Goal: Task Accomplishment & Management: Manage account settings

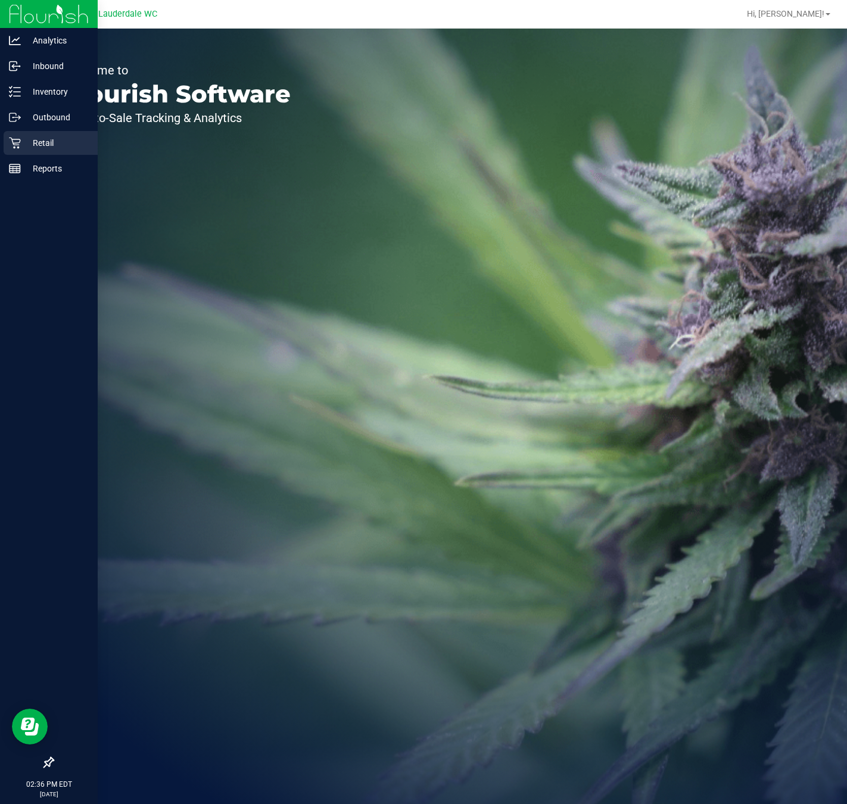
click at [27, 154] on div "Retail" at bounding box center [51, 143] width 94 height 24
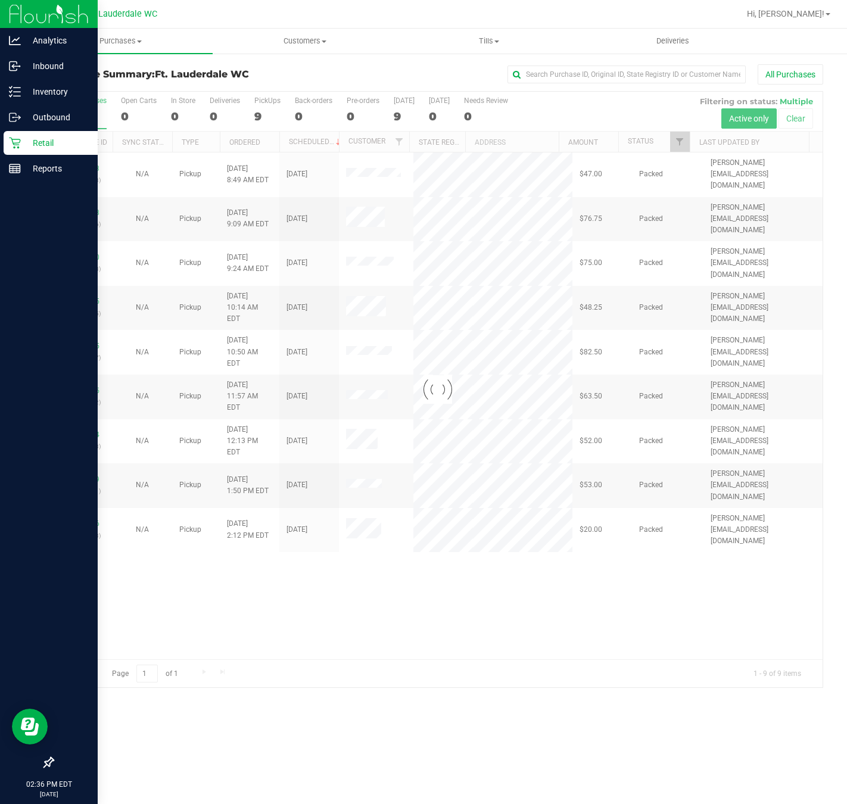
click at [18, 138] on icon at bounding box center [15, 143] width 12 height 12
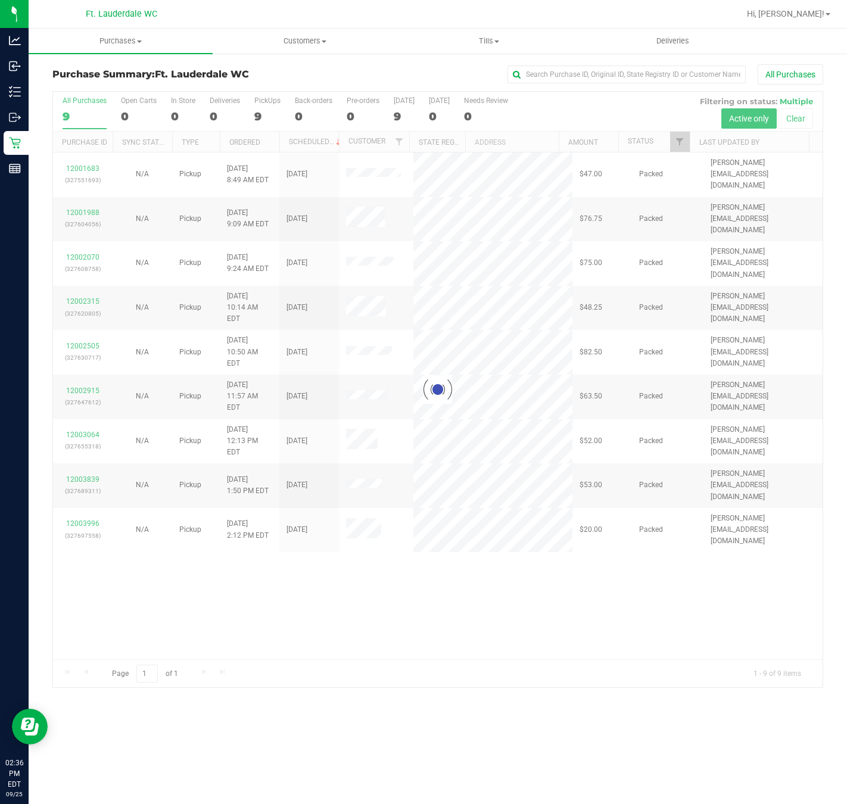
click at [282, 583] on div at bounding box center [438, 390] width 770 height 596
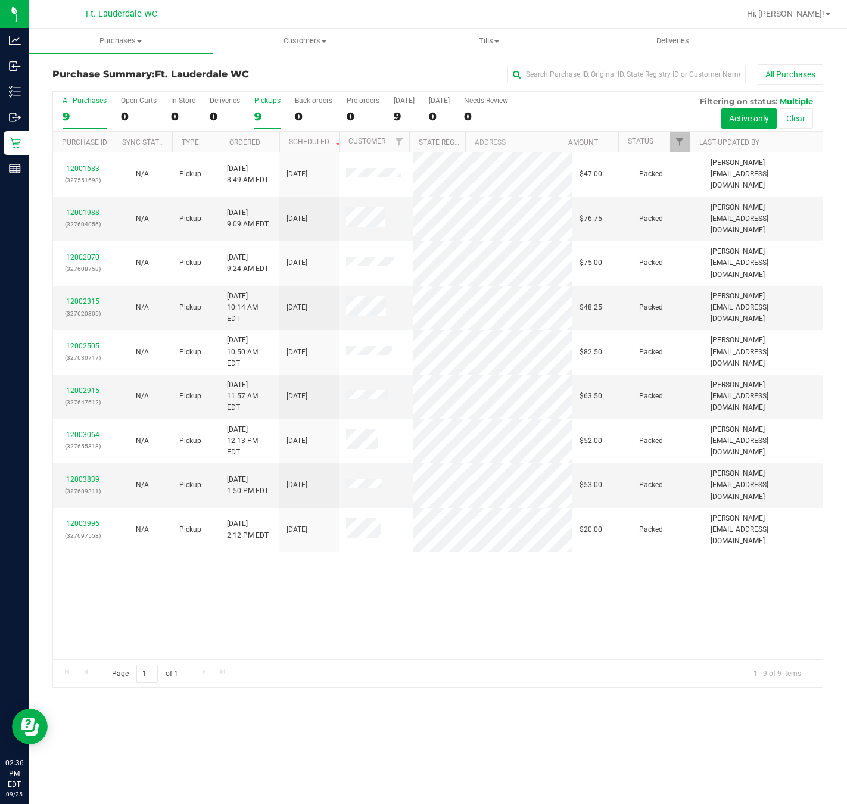
click at [260, 111] on div "9" at bounding box center [267, 117] width 26 height 14
click at [0, 0] on input "PickUps 9" at bounding box center [0, 0] width 0 height 0
click at [547, 594] on div "12001683 (327551693) N/A Pickup [DATE] 8:49 AM EDT 9/25/2025 $47.00 Packed [PER…" at bounding box center [438, 406] width 770 height 507
click at [299, 612] on div "12001683 (327551693) N/A Pickup [DATE] 8:49 AM EDT 9/25/2025 $47.00 Packed [PER…" at bounding box center [438, 406] width 770 height 507
click at [10, 143] on icon at bounding box center [15, 143] width 12 height 12
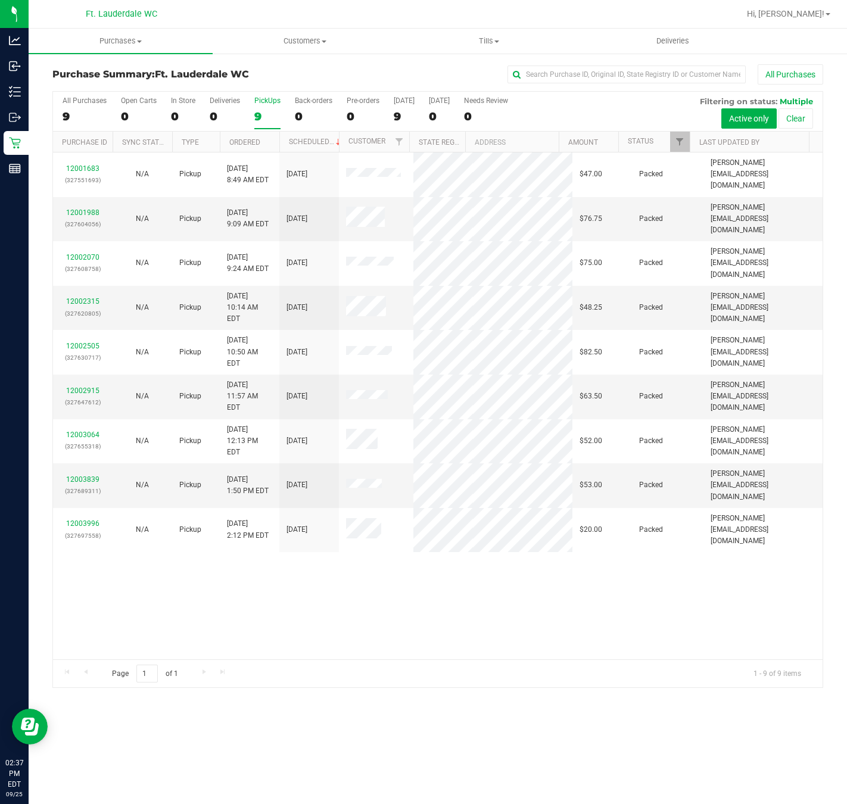
click at [434, 633] on div "12001683 (327551693) N/A Pickup [DATE] 8:49 AM EDT 9/25/2025 $47.00 Packed [PER…" at bounding box center [438, 406] width 770 height 507
click at [256, 117] on div "9" at bounding box center [267, 117] width 26 height 14
click at [0, 0] on input "PickUps 9" at bounding box center [0, 0] width 0 height 0
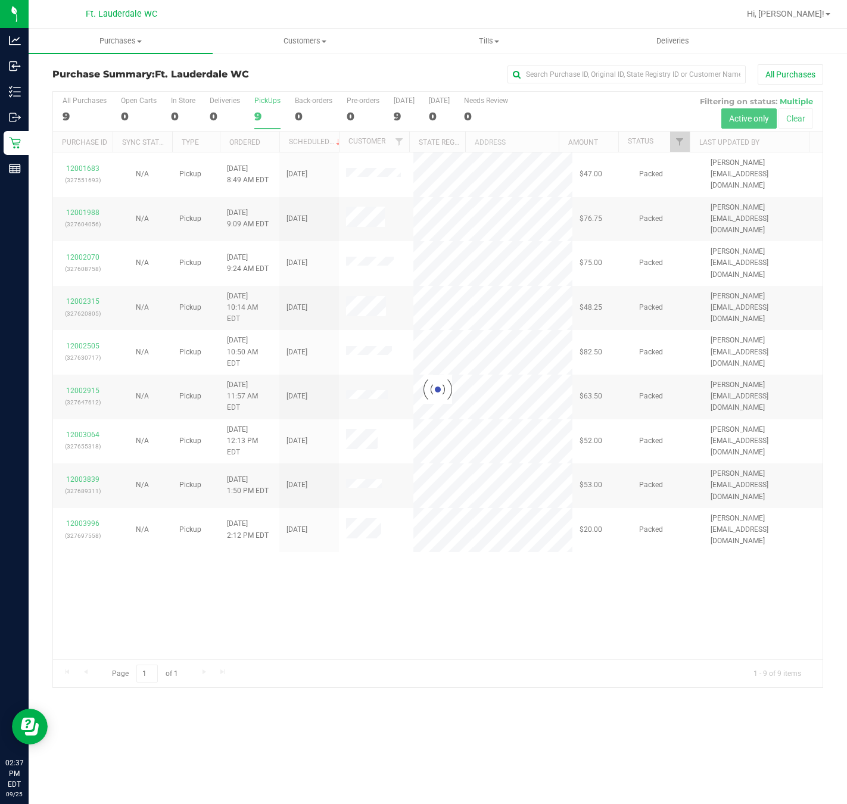
click at [463, 589] on div at bounding box center [438, 390] width 770 height 596
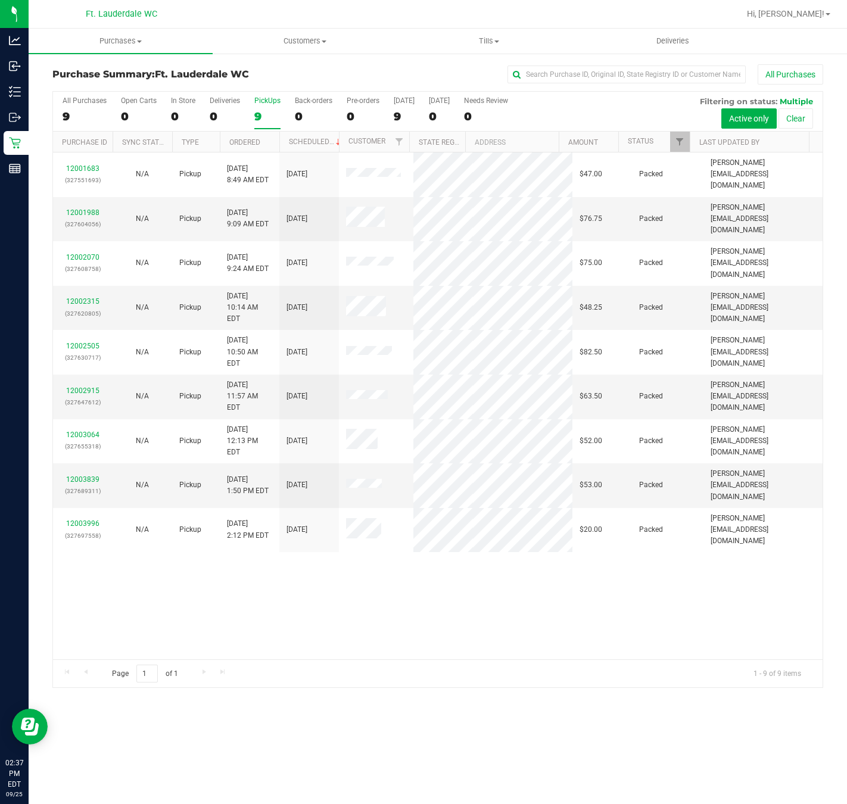
click at [445, 572] on div "12001683 (327551693) N/A Pickup [DATE] 8:49 AM EDT 9/25/2025 $47.00 Packed [PER…" at bounding box center [438, 406] width 770 height 507
click at [452, 583] on div "12001683 (327551693) N/A Pickup [DATE] 8:49 AM EDT 9/25/2025 $47.00 Packed [PER…" at bounding box center [438, 406] width 770 height 507
click at [269, 104] on div "PickUps" at bounding box center [267, 101] width 26 height 8
click at [0, 0] on input "PickUps 9" at bounding box center [0, 0] width 0 height 0
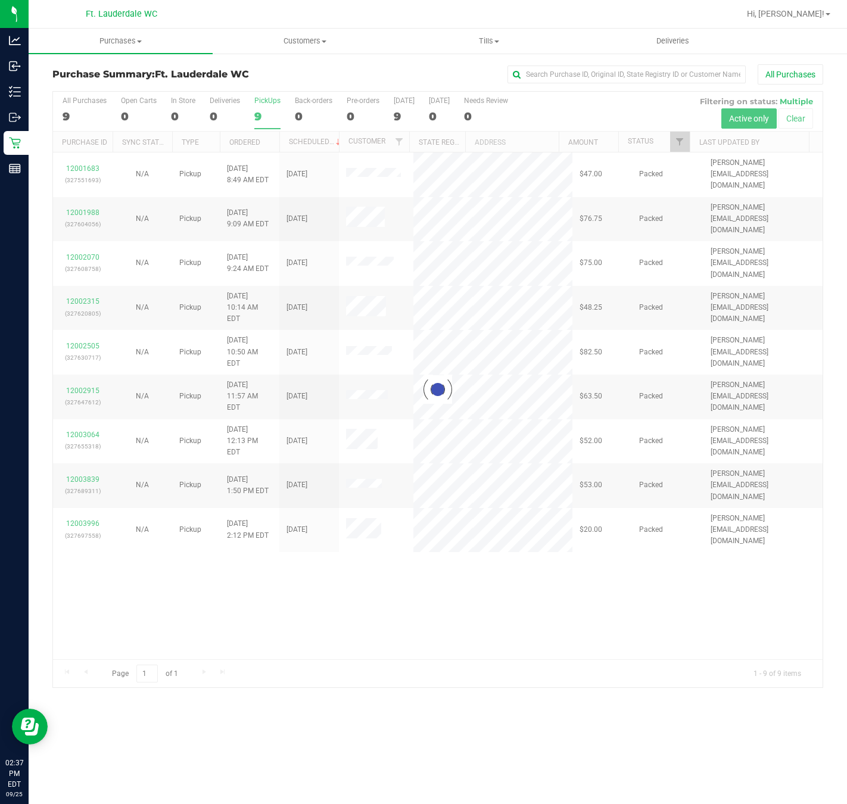
click at [476, 496] on div at bounding box center [438, 390] width 770 height 596
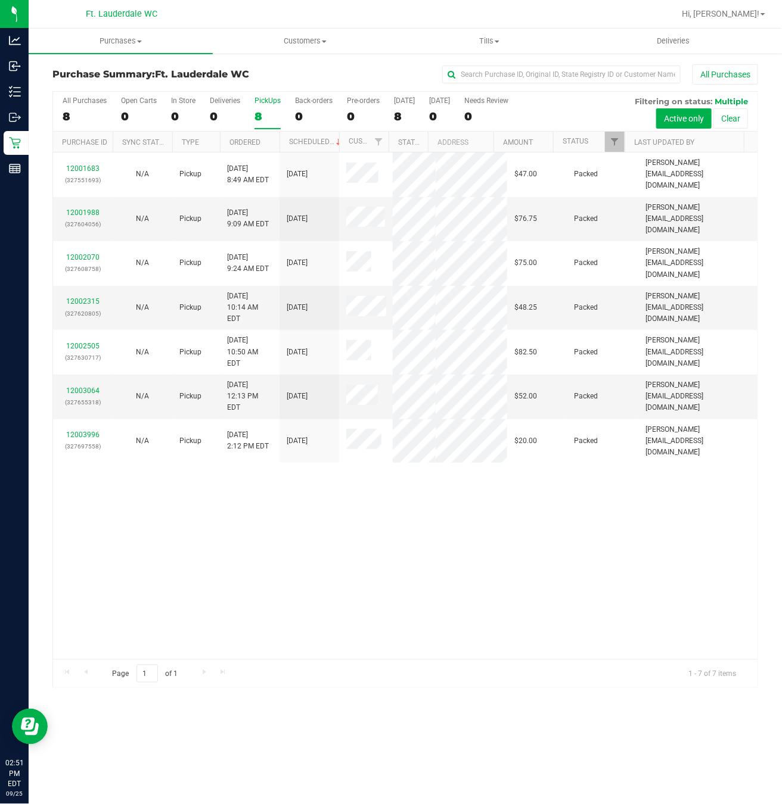
click at [218, 567] on div "12001683 (327551693) N/A Pickup [DATE] 8:49 AM EDT 9/25/2025 $47.00 Packed [PER…" at bounding box center [405, 406] width 704 height 507
click at [203, 580] on div "12001683 (327551693) N/A Pickup [DATE] 8:49 AM EDT 9/25/2025 $47.00 Packed [PER…" at bounding box center [405, 406] width 704 height 507
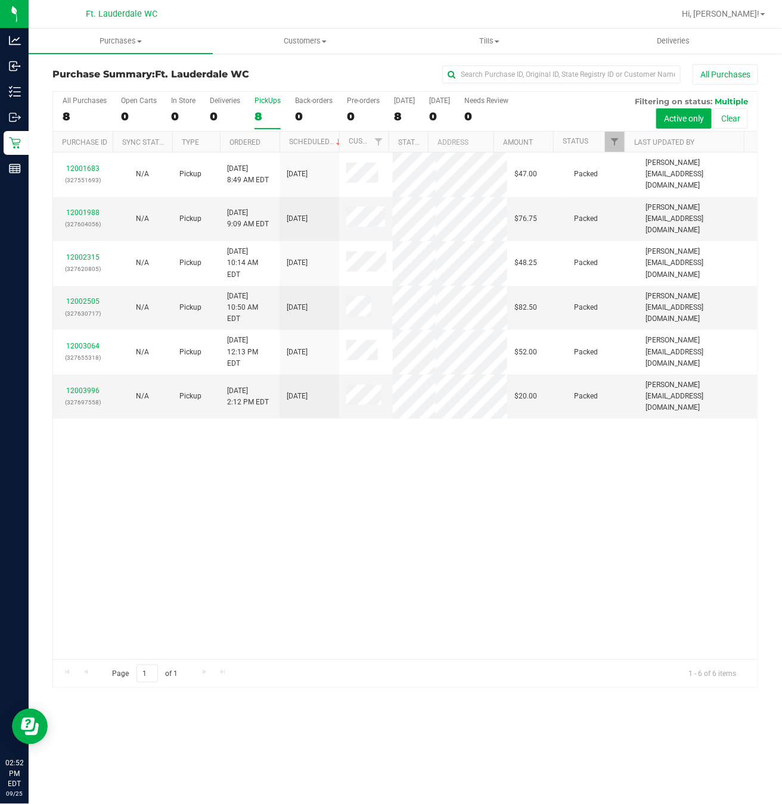
click at [273, 542] on div "12001683 (327551693) N/A Pickup [DATE] 8:49 AM EDT 9/25/2025 $47.00 Packed [PER…" at bounding box center [405, 406] width 704 height 507
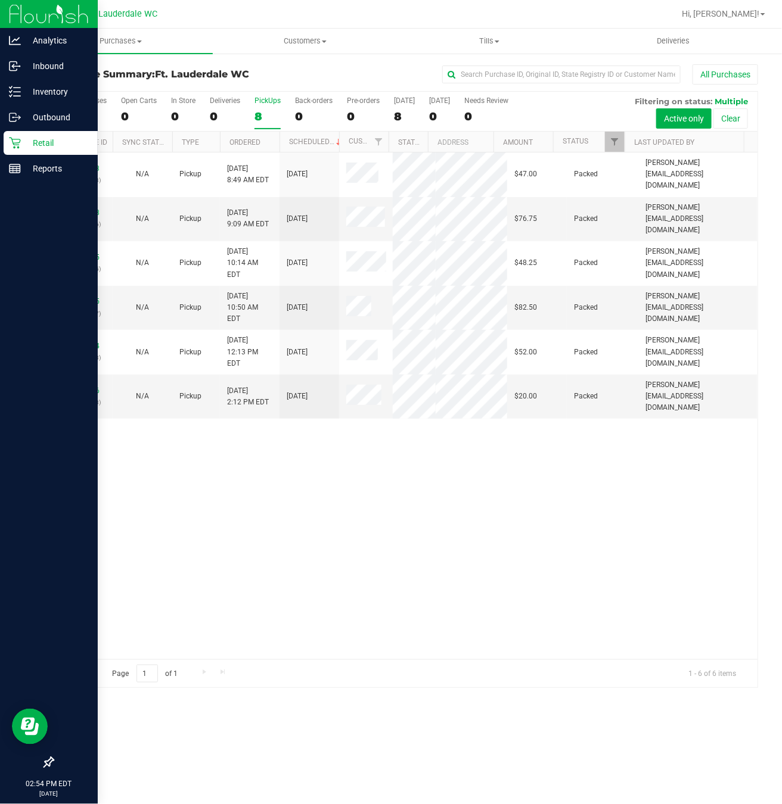
click at [39, 139] on p "Retail" at bounding box center [56, 143] width 71 height 14
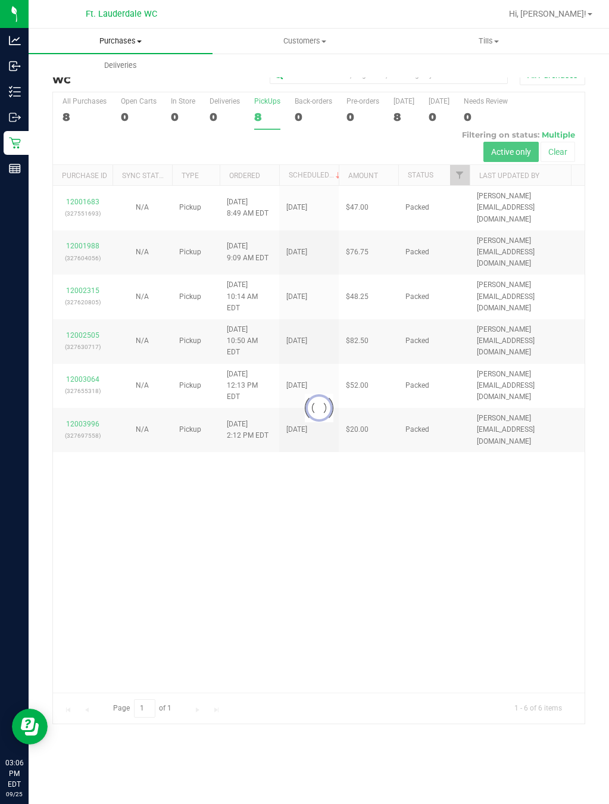
click at [110, 45] on span "Purchases" at bounding box center [121, 41] width 184 height 11
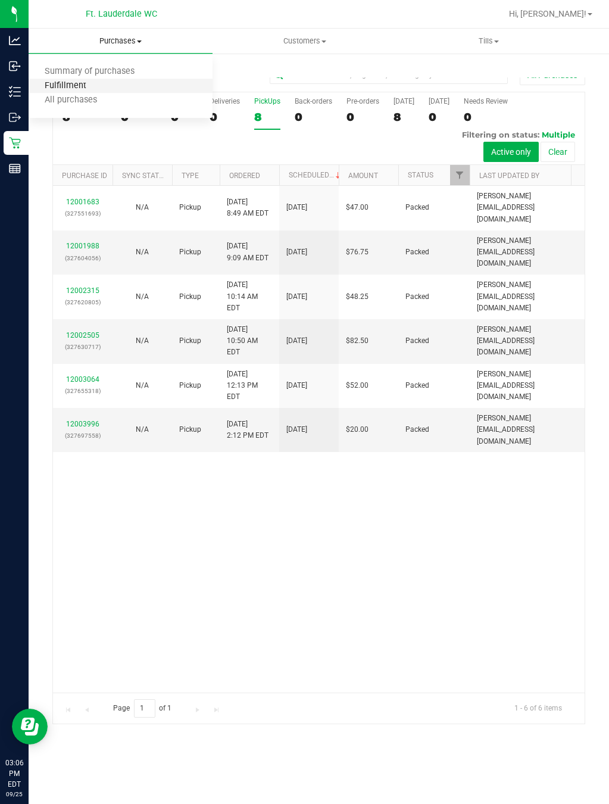
click at [93, 90] on span "Fulfillment" at bounding box center [66, 86] width 74 height 10
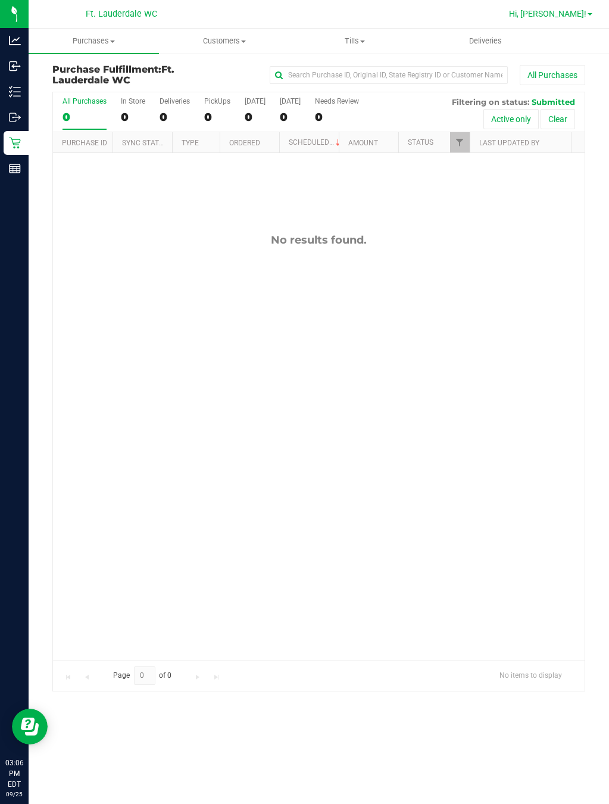
click at [577, 13] on span "Hi, [PERSON_NAME]!" at bounding box center [547, 14] width 77 height 10
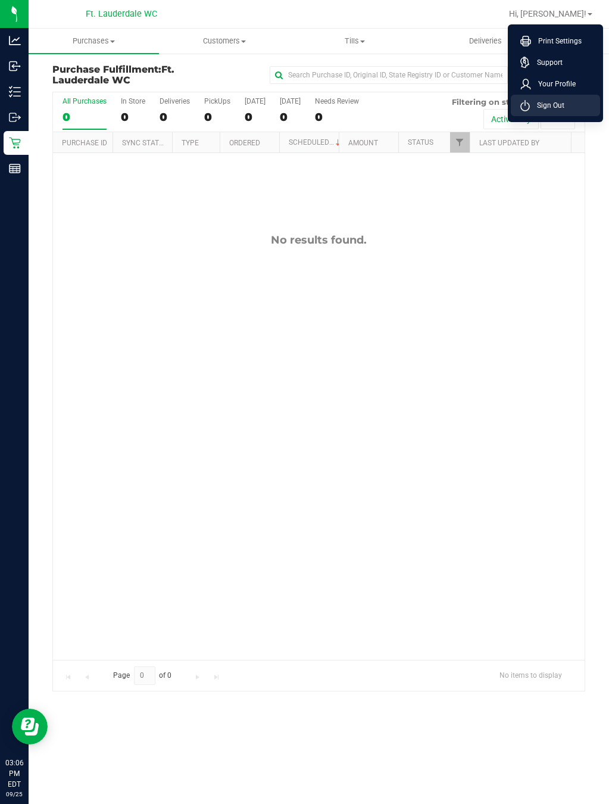
click at [554, 108] on span "Sign Out" at bounding box center [547, 105] width 35 height 12
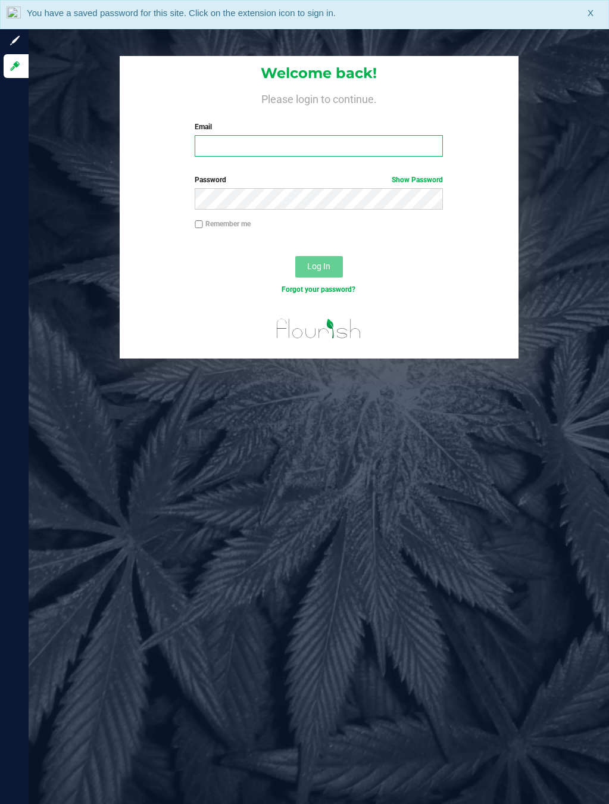
click at [270, 145] on input "Email" at bounding box center [319, 145] width 248 height 21
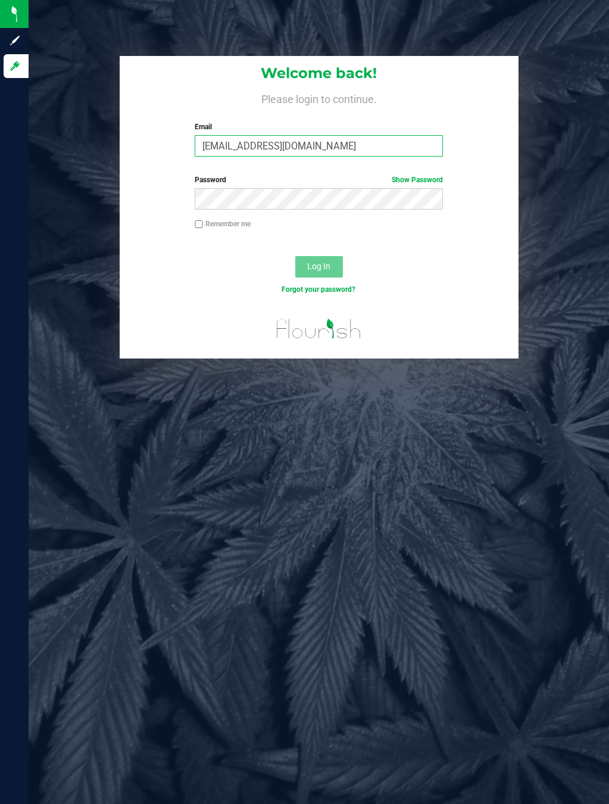
type input "[EMAIL_ADDRESS][DOMAIN_NAME]"
click at [295, 256] on button "Log In" at bounding box center [319, 266] width 48 height 21
